Goal: Transaction & Acquisition: Purchase product/service

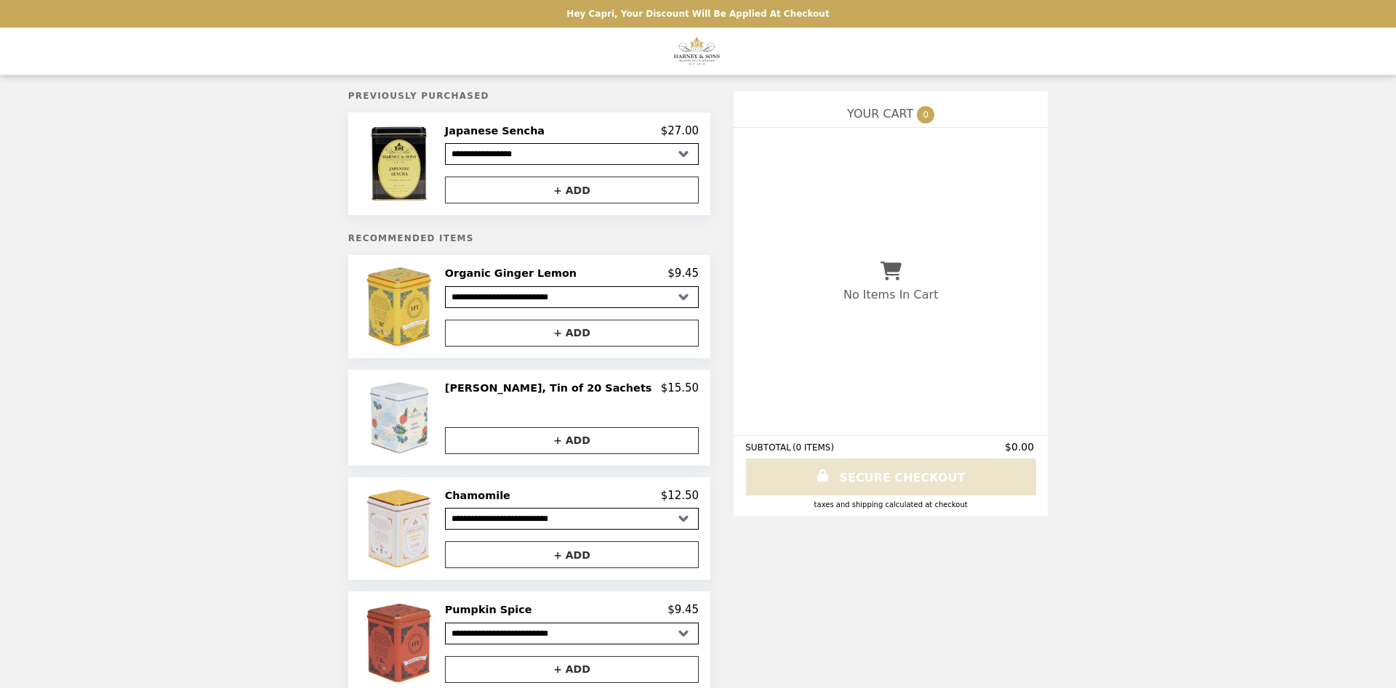
select select "**********"
click at [431, 178] on img at bounding box center [400, 163] width 73 height 79
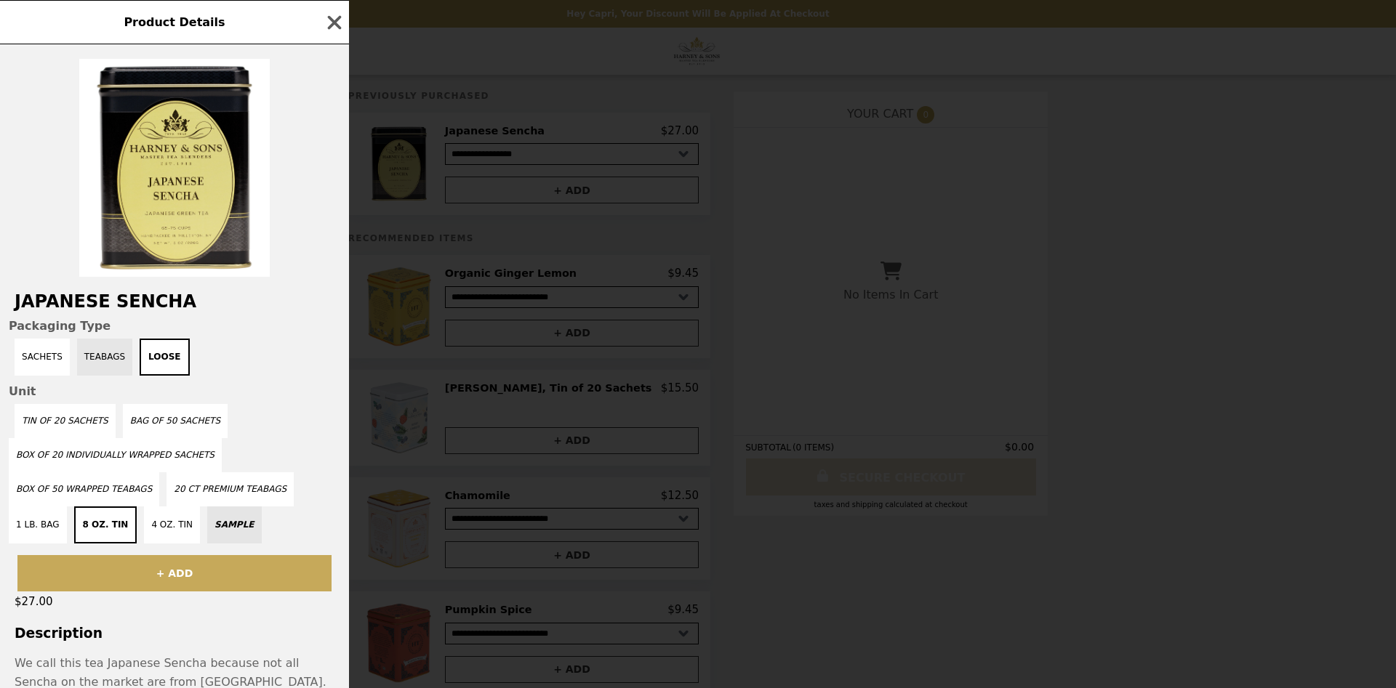
click at [99, 364] on button "Teabags" at bounding box center [104, 357] width 55 height 37
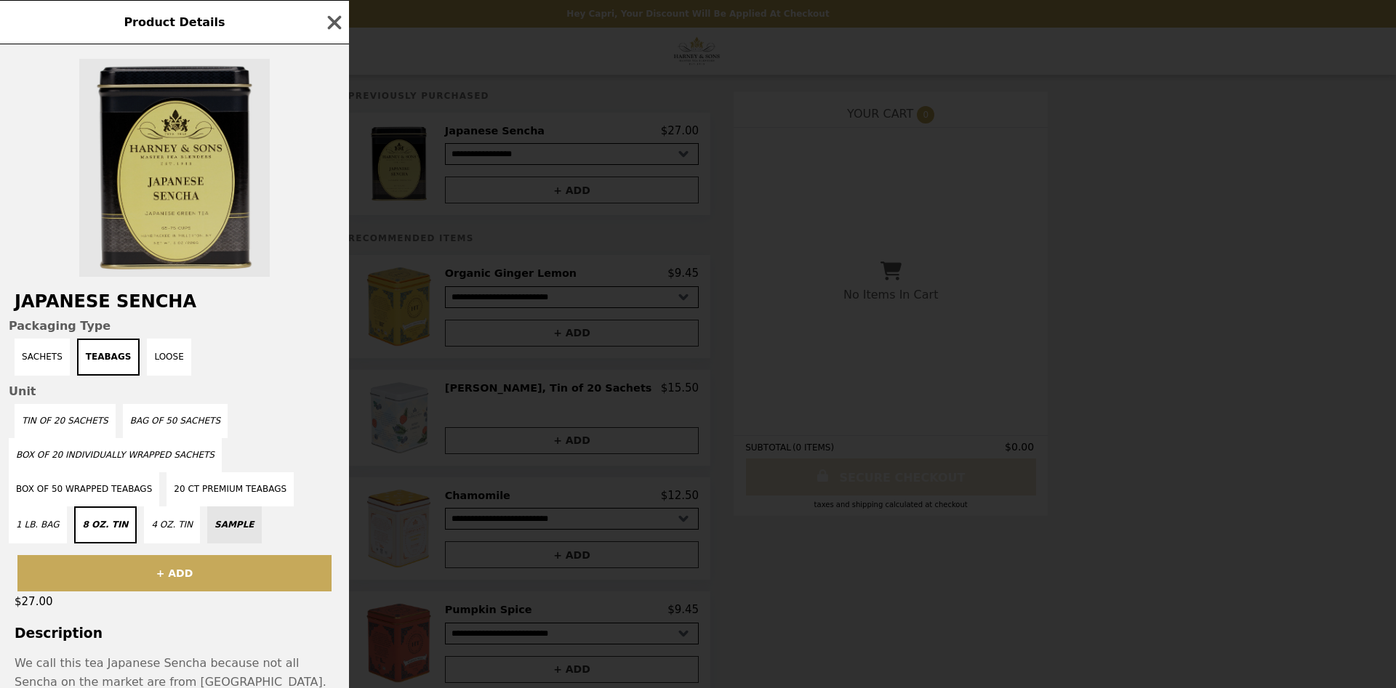
click at [217, 116] on img at bounding box center [174, 168] width 190 height 218
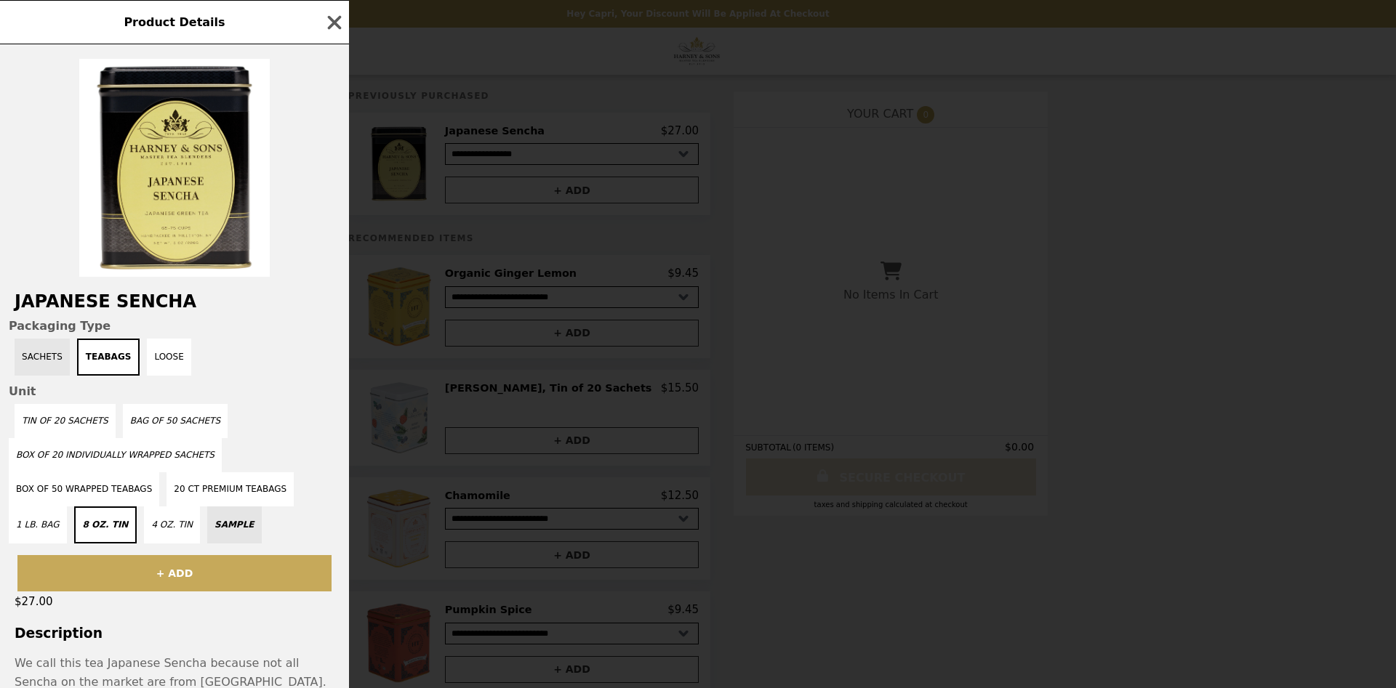
click at [47, 364] on button "Sachets" at bounding box center [42, 357] width 55 height 37
click at [89, 358] on button "Teabags" at bounding box center [111, 357] width 55 height 37
click at [151, 356] on button "Loose" at bounding box center [169, 357] width 44 height 37
click at [53, 361] on button "Sachets" at bounding box center [42, 357] width 55 height 37
click at [144, 529] on button "4 oz. Tin" at bounding box center [172, 525] width 56 height 37
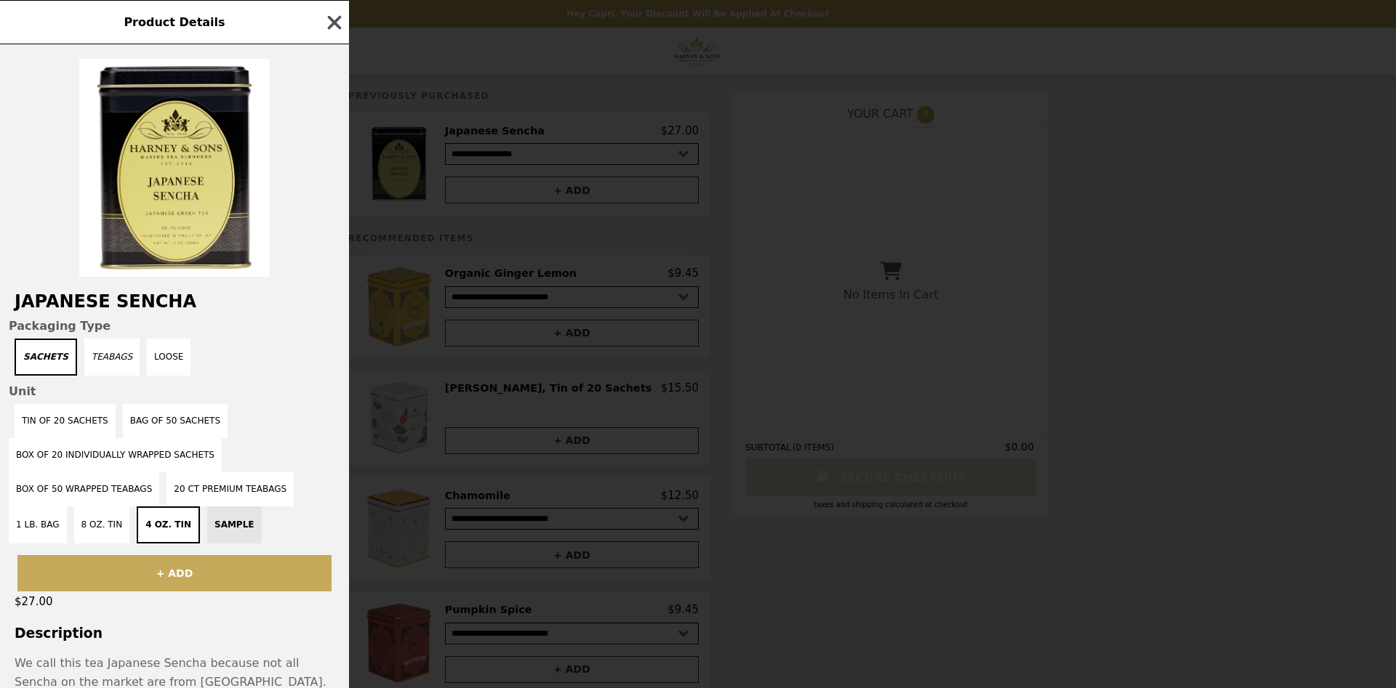
click at [337, 17] on icon "button" at bounding box center [335, 23] width 22 height 22
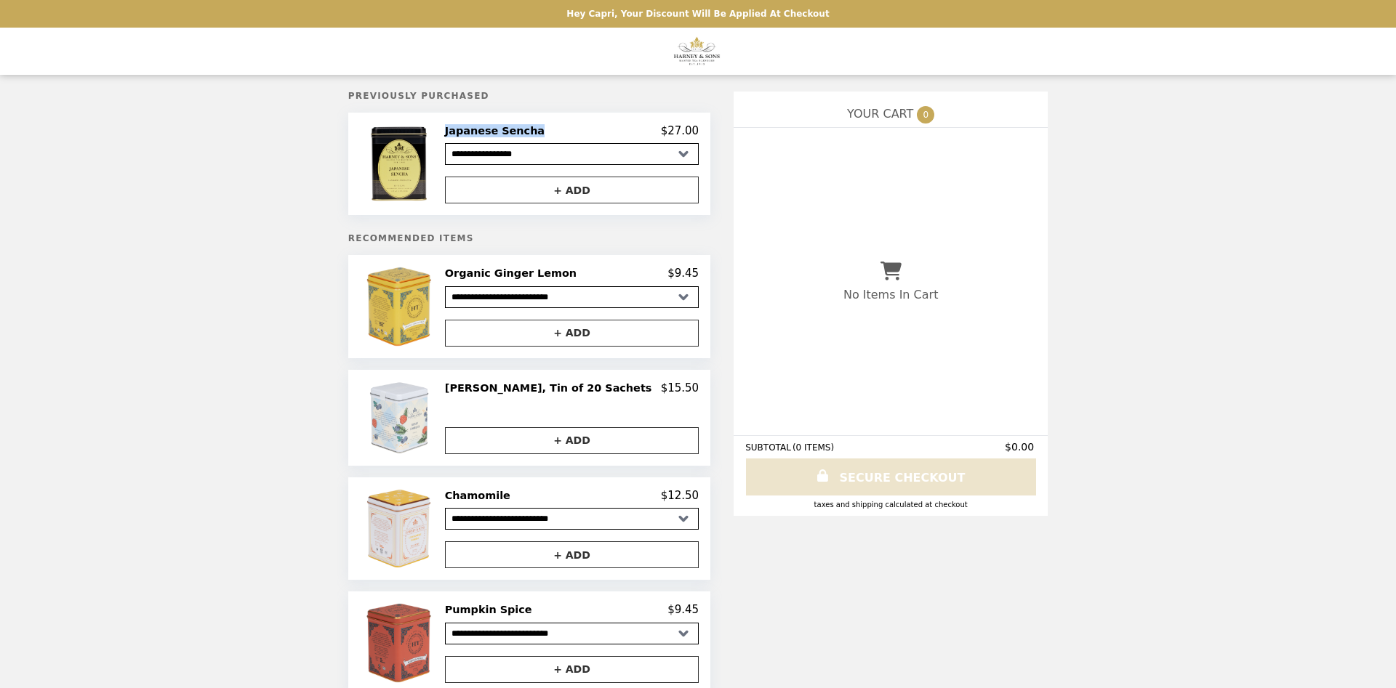
drag, startPoint x: 552, startPoint y: 133, endPoint x: 471, endPoint y: 131, distance: 80.7
click at [471, 131] on h2 "Japanese Sencha" at bounding box center [497, 130] width 105 height 13
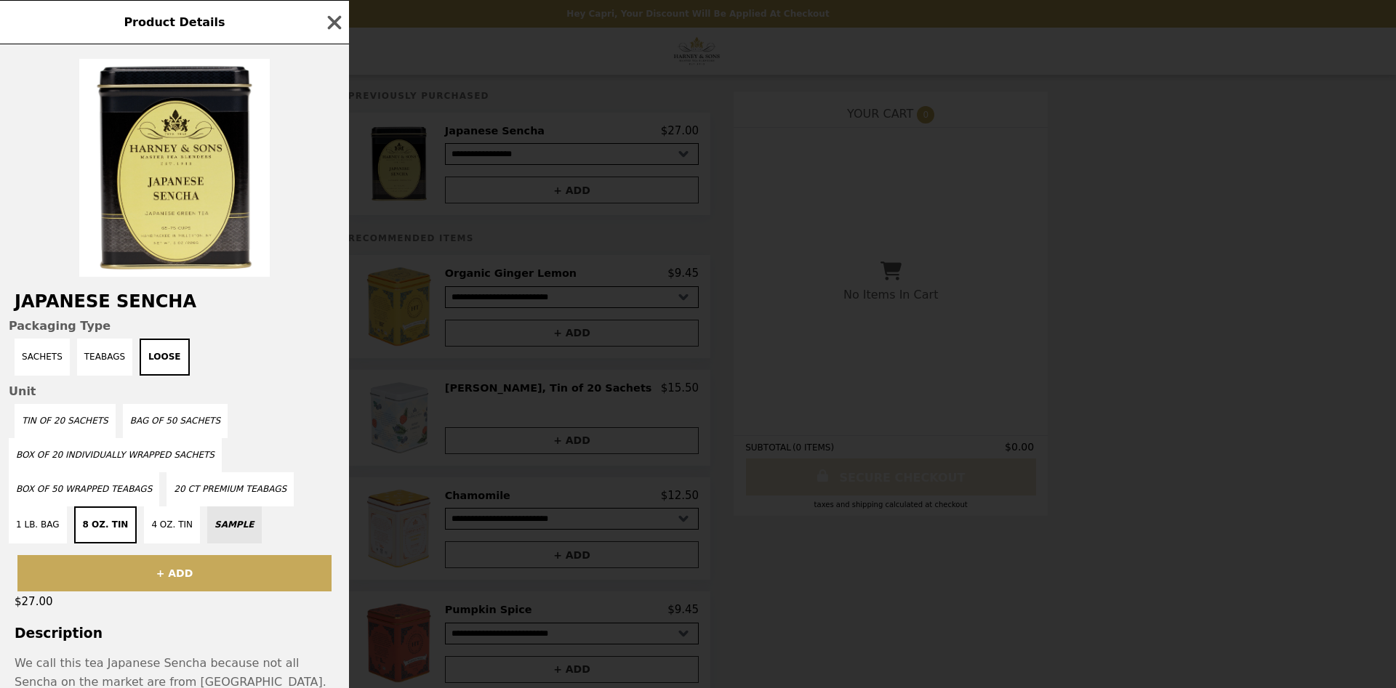
click at [580, 135] on div "Product Details Japanese Sencha Packaging Type Sachets Teabags Loose Unit Tin o…" at bounding box center [698, 344] width 1396 height 688
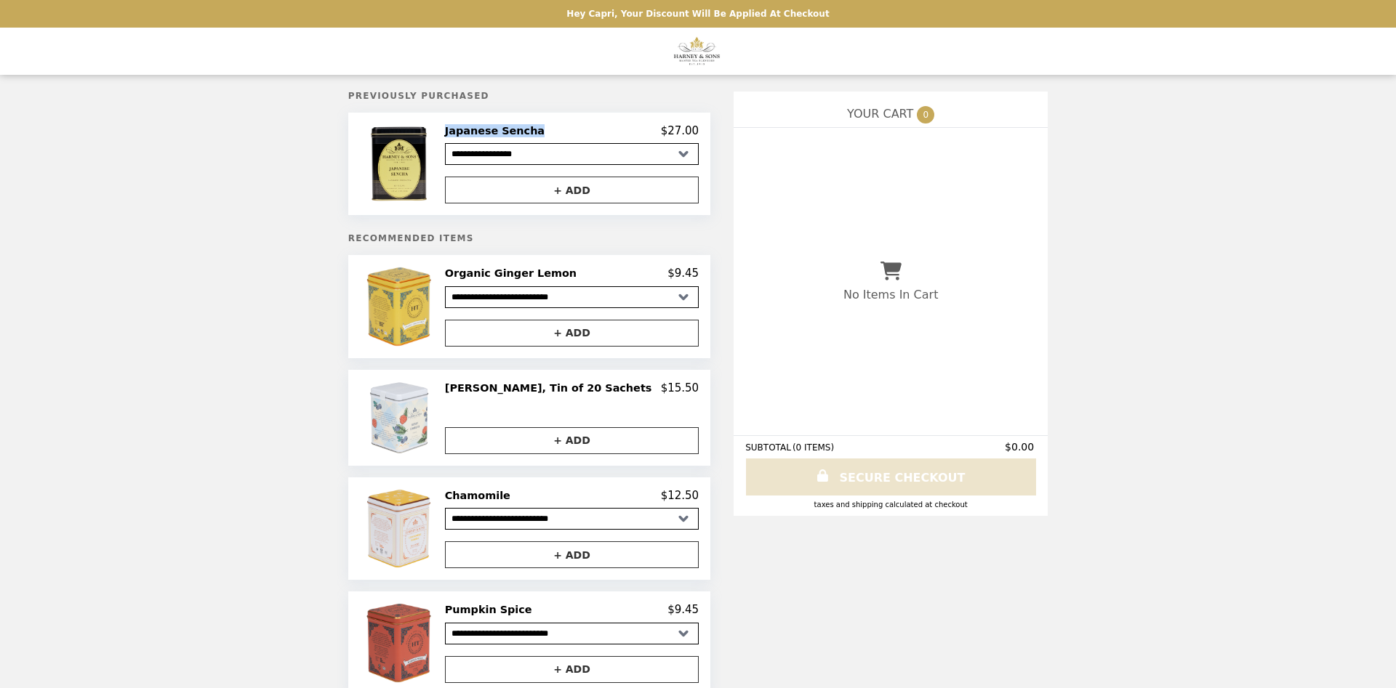
drag, startPoint x: 554, startPoint y: 132, endPoint x: 471, endPoint y: 133, distance: 82.9
click at [471, 133] on h2 "Japanese Sencha" at bounding box center [497, 130] width 105 height 13
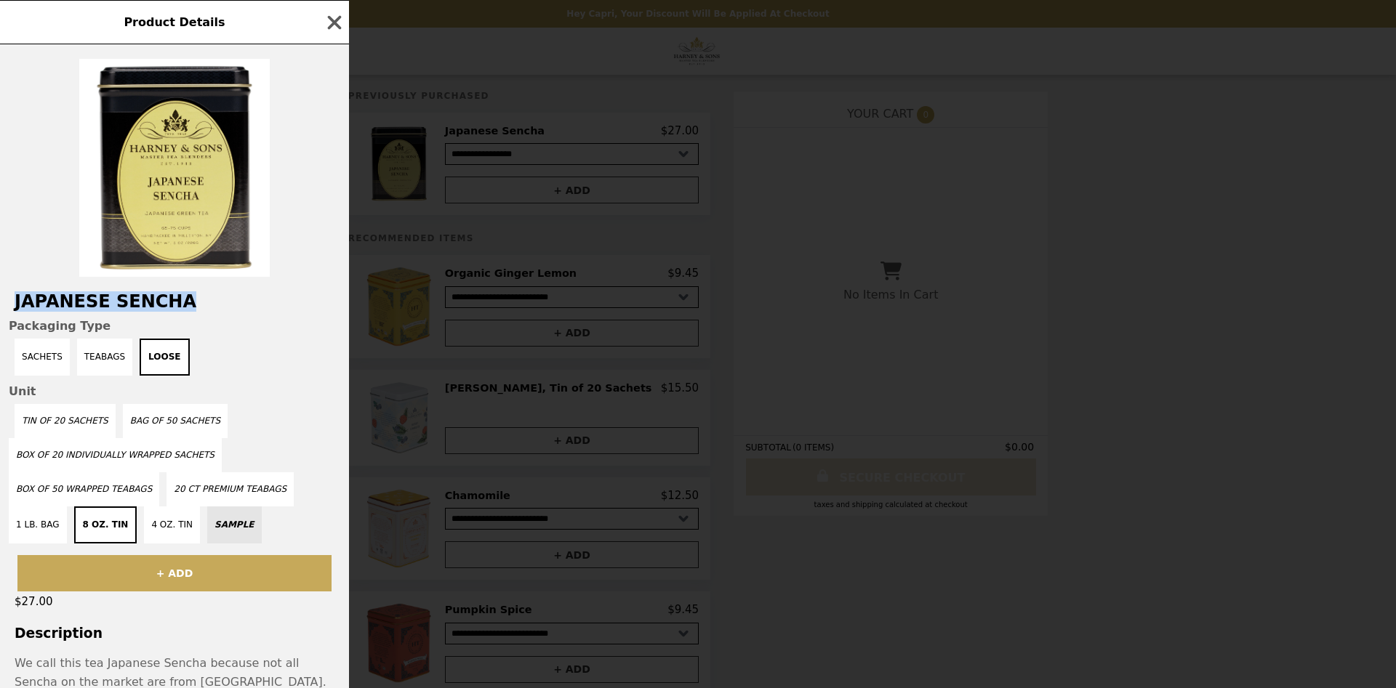
drag, startPoint x: 177, startPoint y: 307, endPoint x: 12, endPoint y: 310, distance: 164.3
click at [12, 310] on h2 "Japanese Sencha" at bounding box center [174, 302] width 349 height 20
copy h2 "Japanese Sencha"
click at [329, 24] on icon "button" at bounding box center [335, 23] width 22 height 22
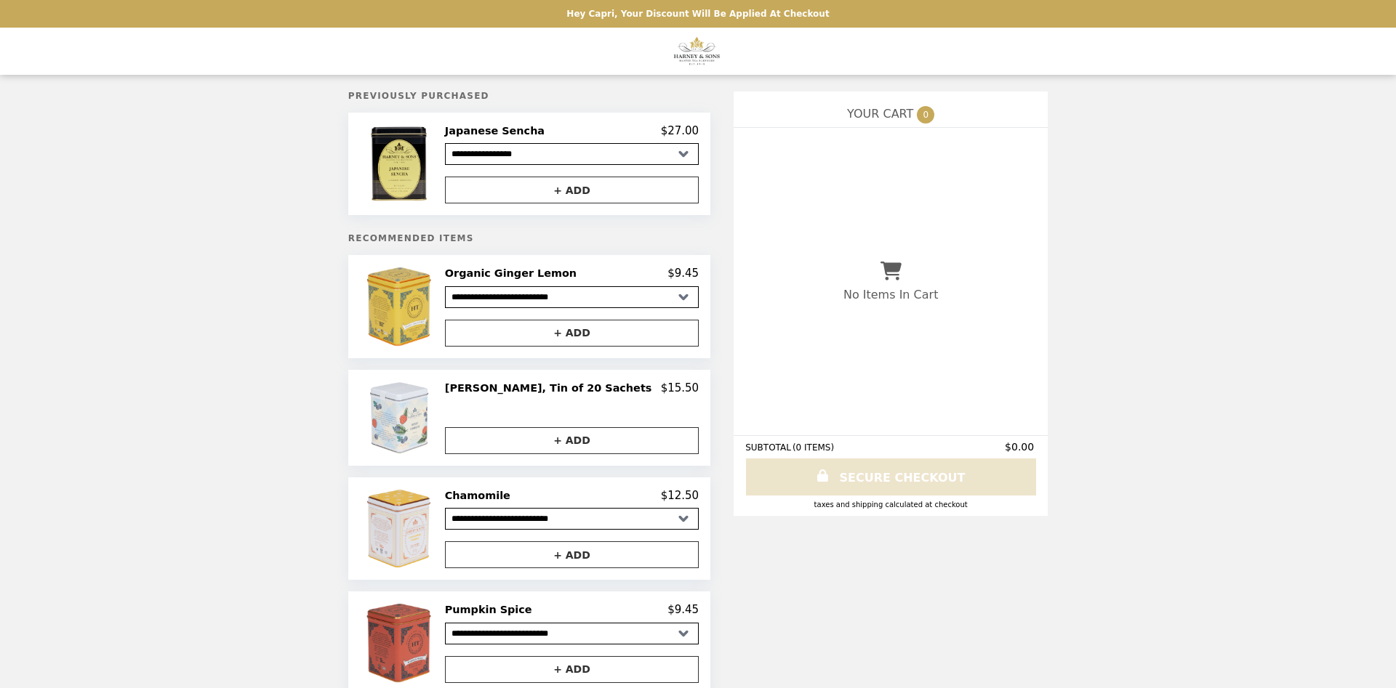
click at [697, 49] on img "Main" at bounding box center [698, 51] width 51 height 30
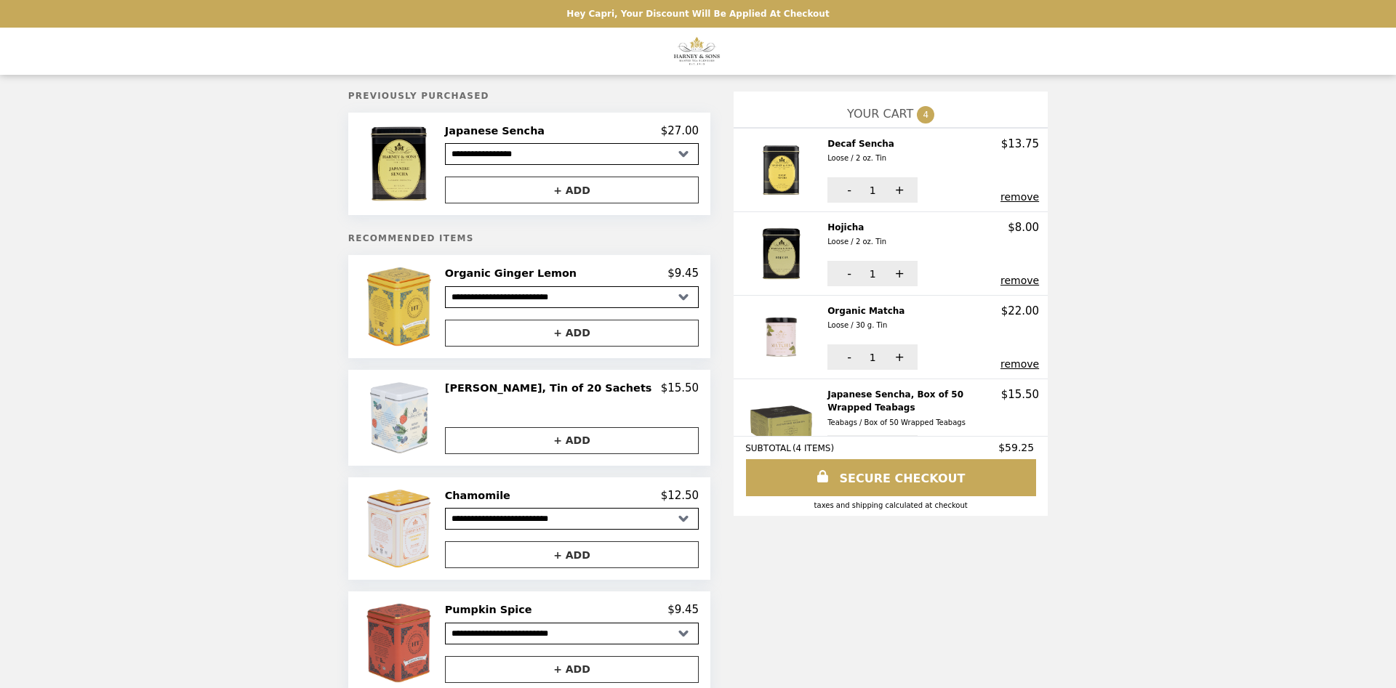
select select "**********"
click at [903, 482] on link "SECURE CHECKOUT" at bounding box center [890, 477] width 293 height 37
